Goal: Check status

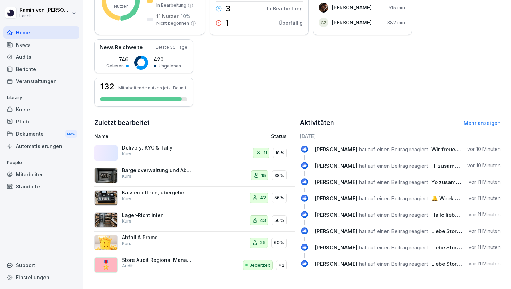
scroll to position [127, 0]
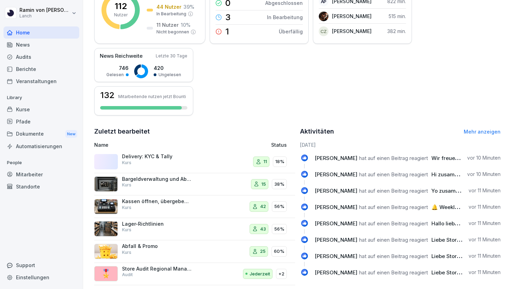
click at [175, 164] on div "Delivery: KYC & Tally Kurs" at bounding box center [157, 159] width 70 height 13
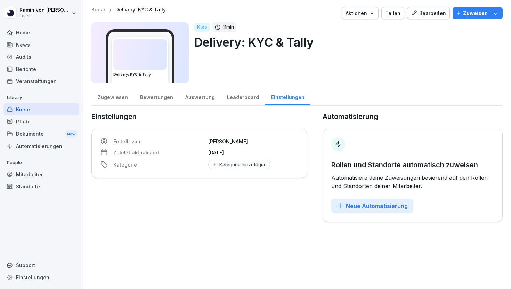
click at [157, 99] on div "Bewertungen" at bounding box center [156, 97] width 45 height 18
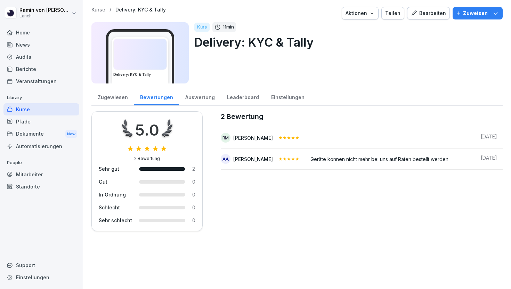
click at [115, 97] on div "Zugewiesen" at bounding box center [112, 97] width 42 height 18
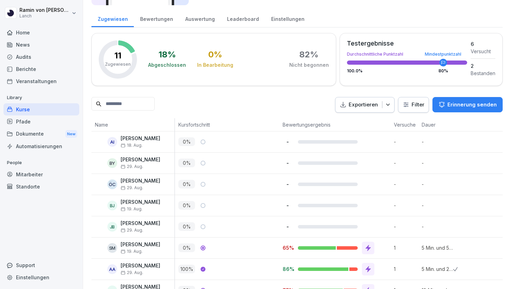
scroll to position [161, 0]
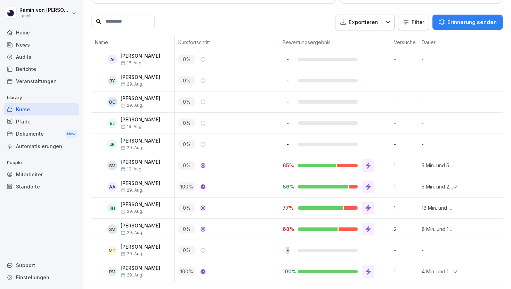
drag, startPoint x: 284, startPoint y: 249, endPoint x: 290, endPoint y: 249, distance: 5.9
click at [290, 249] on p "-" at bounding box center [288, 250] width 10 height 7
drag, startPoint x: 290, startPoint y: 249, endPoint x: 248, endPoint y: 240, distance: 43.0
click at [247, 240] on tr "MT Mathis Thiele 29. Aug. 0 % - - - Ausstehend" at bounding box center [365, 250] width 549 height 21
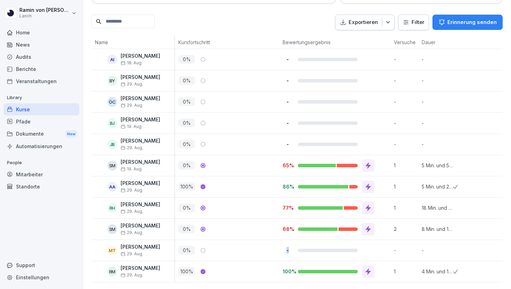
click at [260, 250] on div "0 %" at bounding box center [228, 250] width 101 height 9
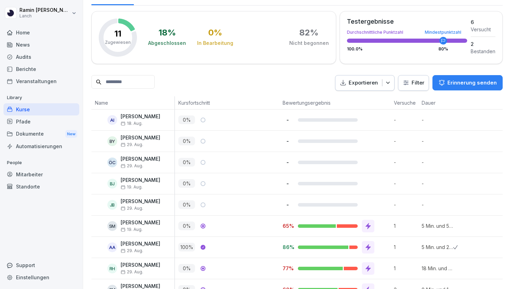
scroll to position [161, 0]
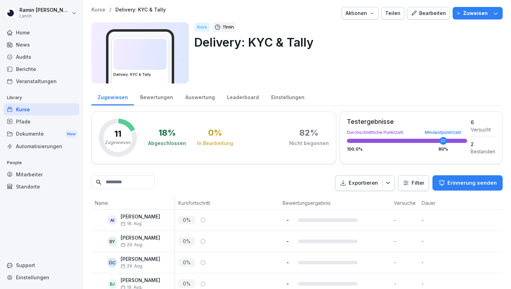
scroll to position [161, 0]
